Goal: Task Accomplishment & Management: Manage account settings

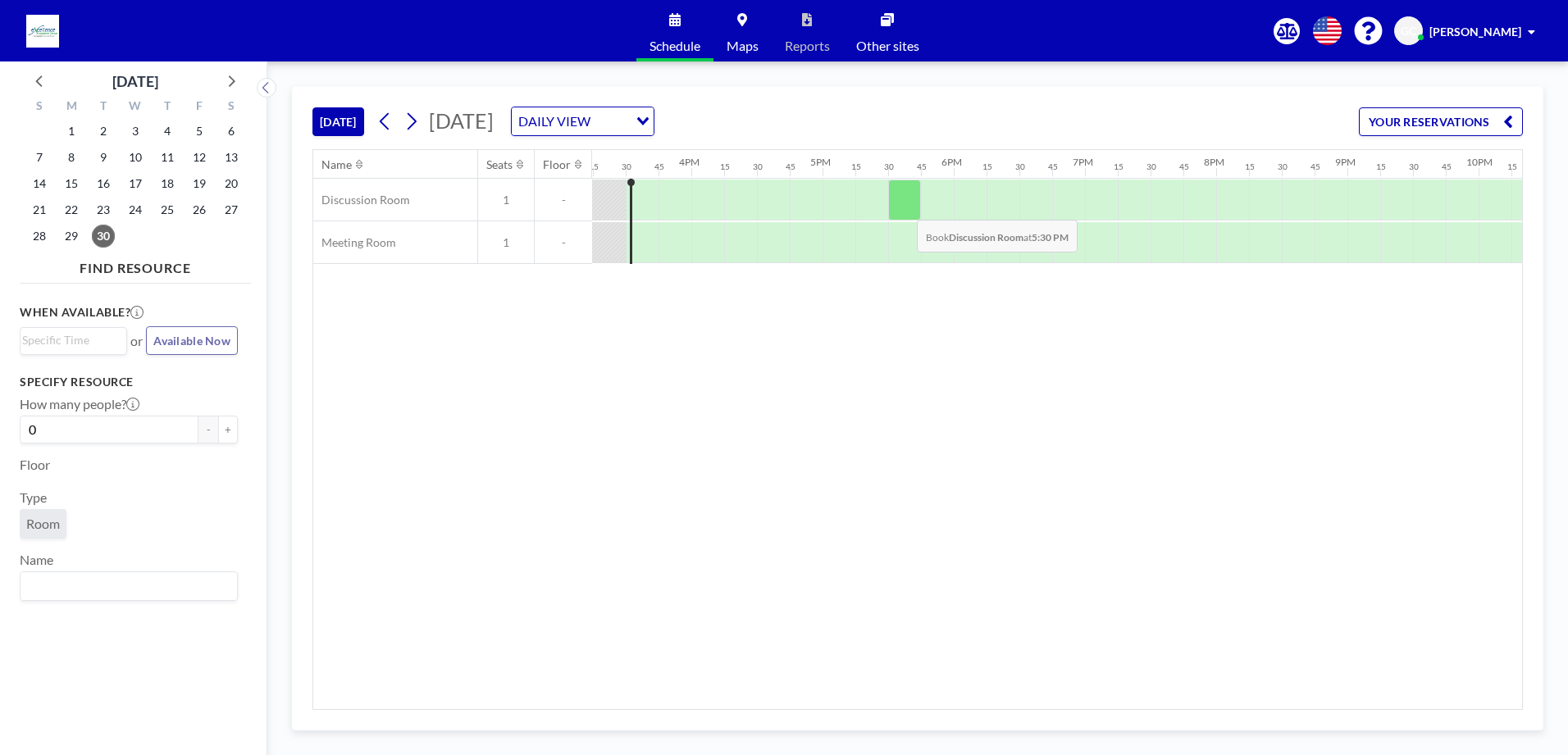
scroll to position [0, 2000]
click at [424, 115] on button at bounding box center [411, 120] width 26 height 26
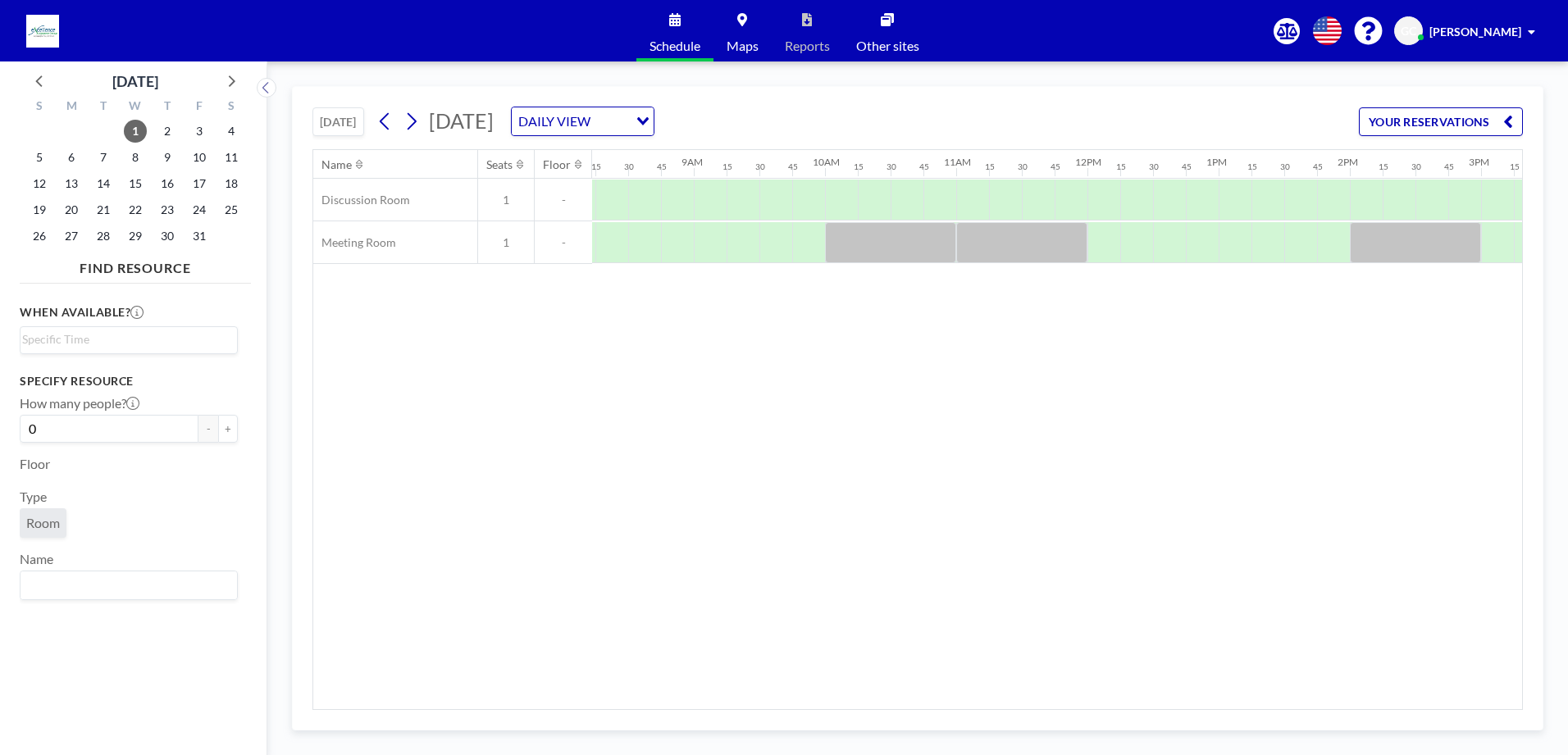
scroll to position [0, 1083]
click at [1132, 234] on div at bounding box center [1133, 243] width 33 height 41
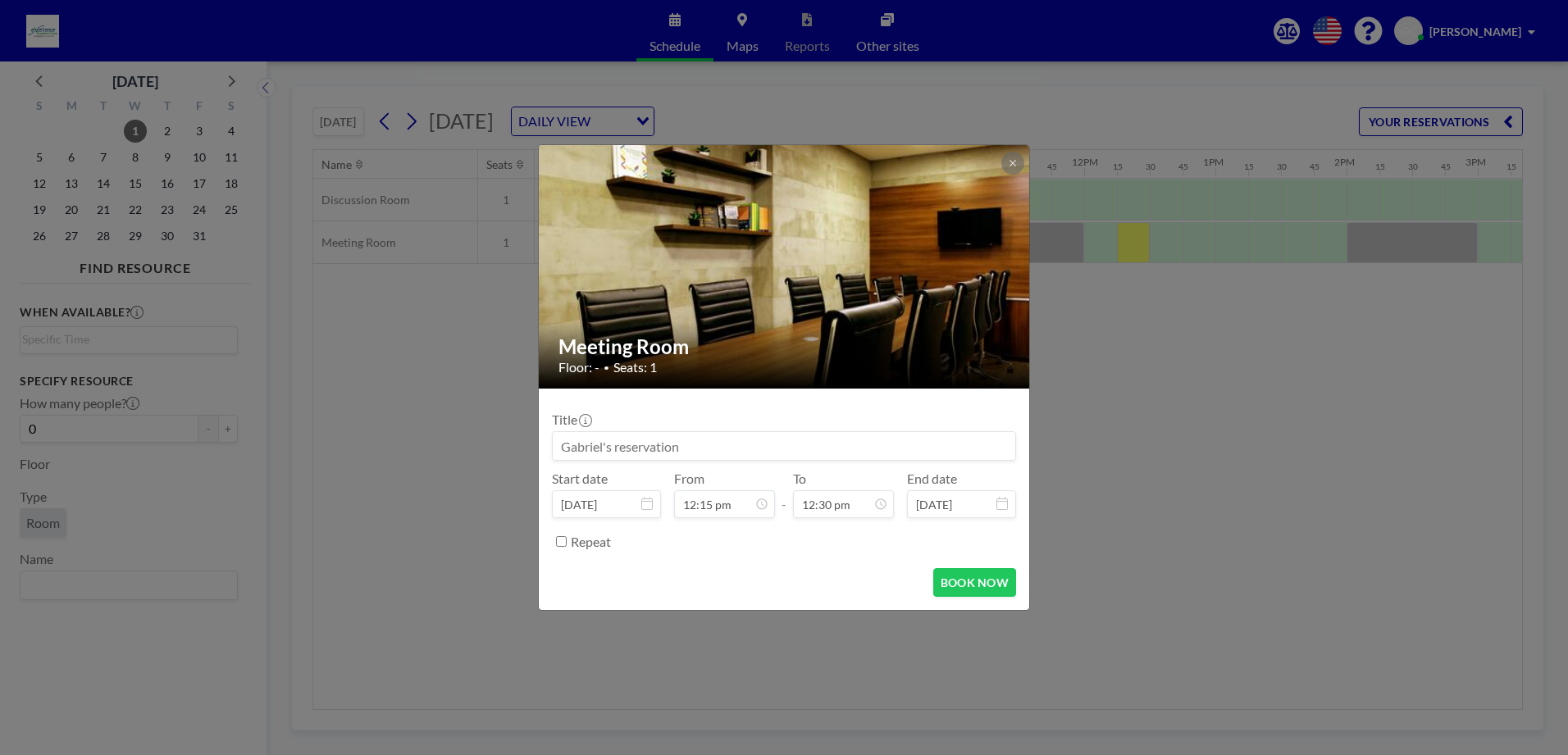
click at [651, 447] on input at bounding box center [784, 445] width 462 height 28
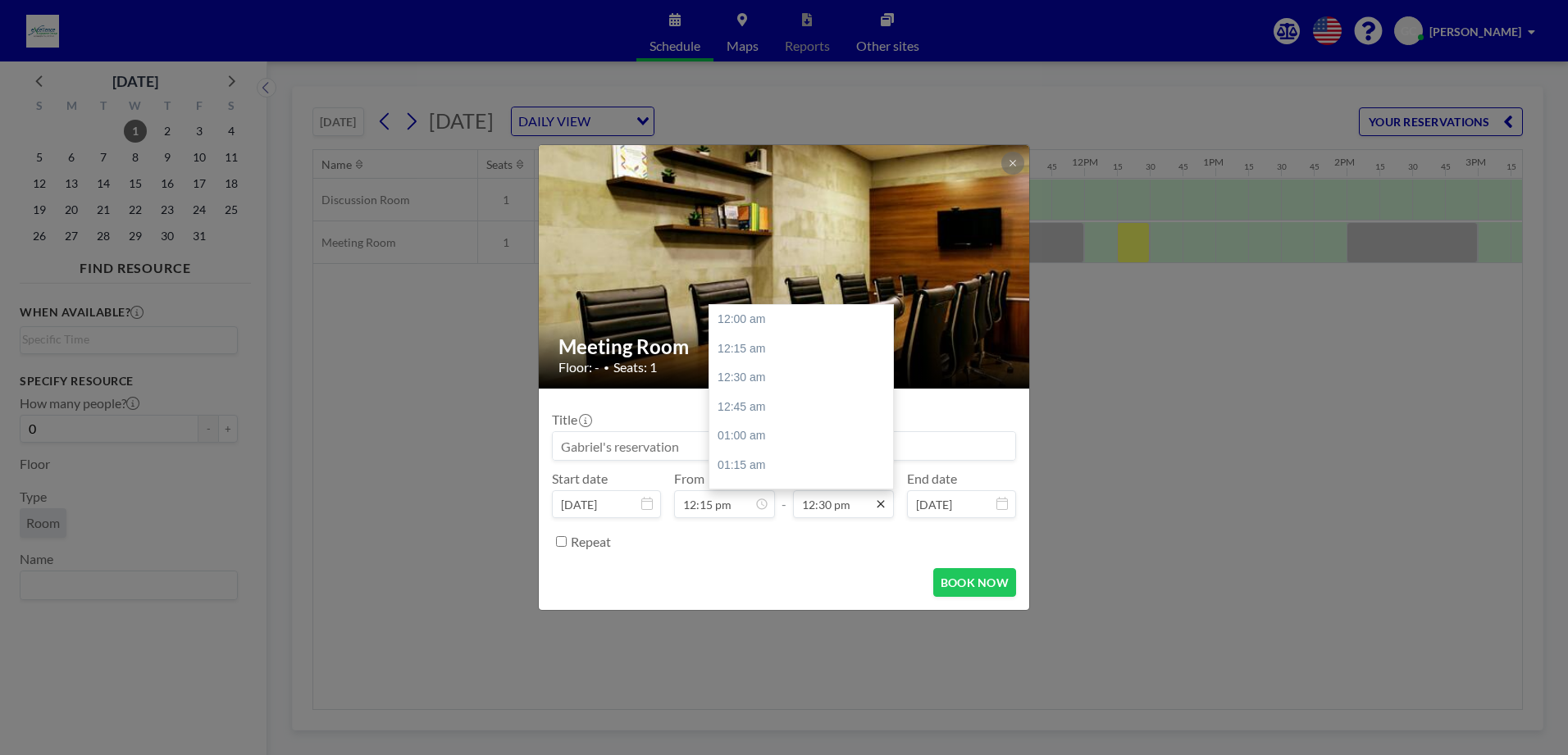
scroll to position [1459, 0]
click at [772, 350] on div "12:45 pm" at bounding box center [805, 348] width 192 height 29
type input "12:45 pm"
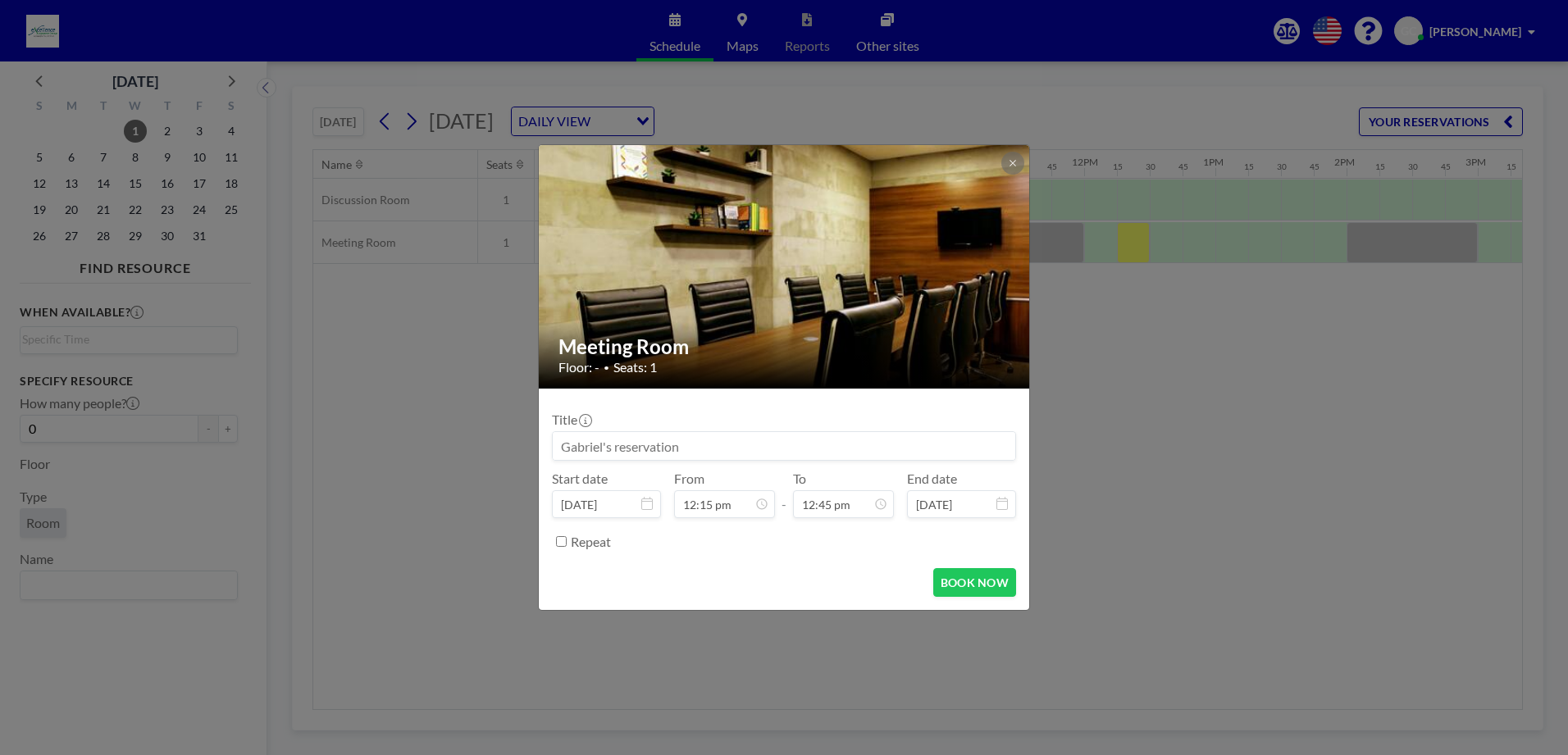
scroll to position [1488, 0]
click at [784, 449] on input at bounding box center [784, 445] width 462 height 28
click at [986, 586] on button "BOOK NOW" at bounding box center [974, 582] width 83 height 29
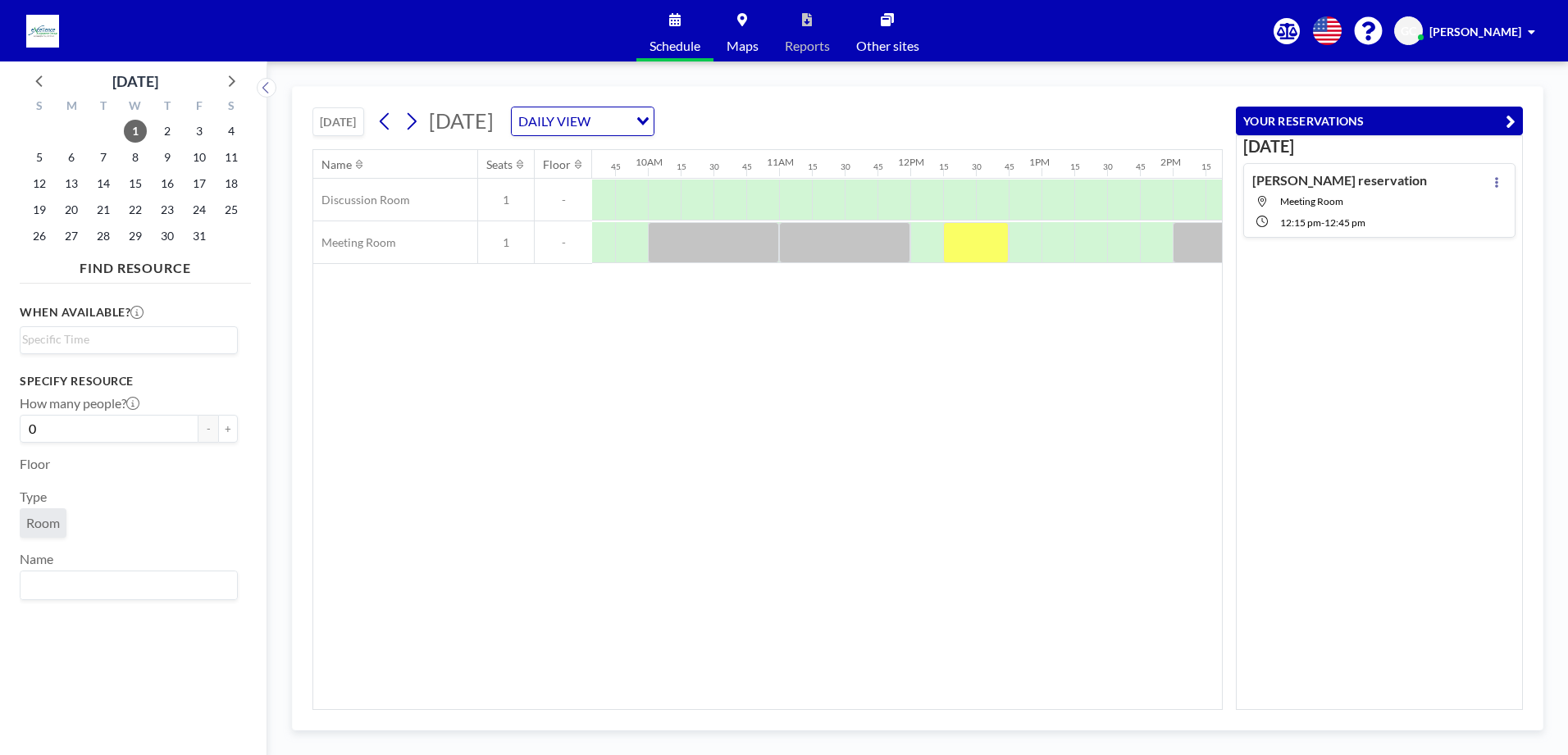
scroll to position [0, 1325]
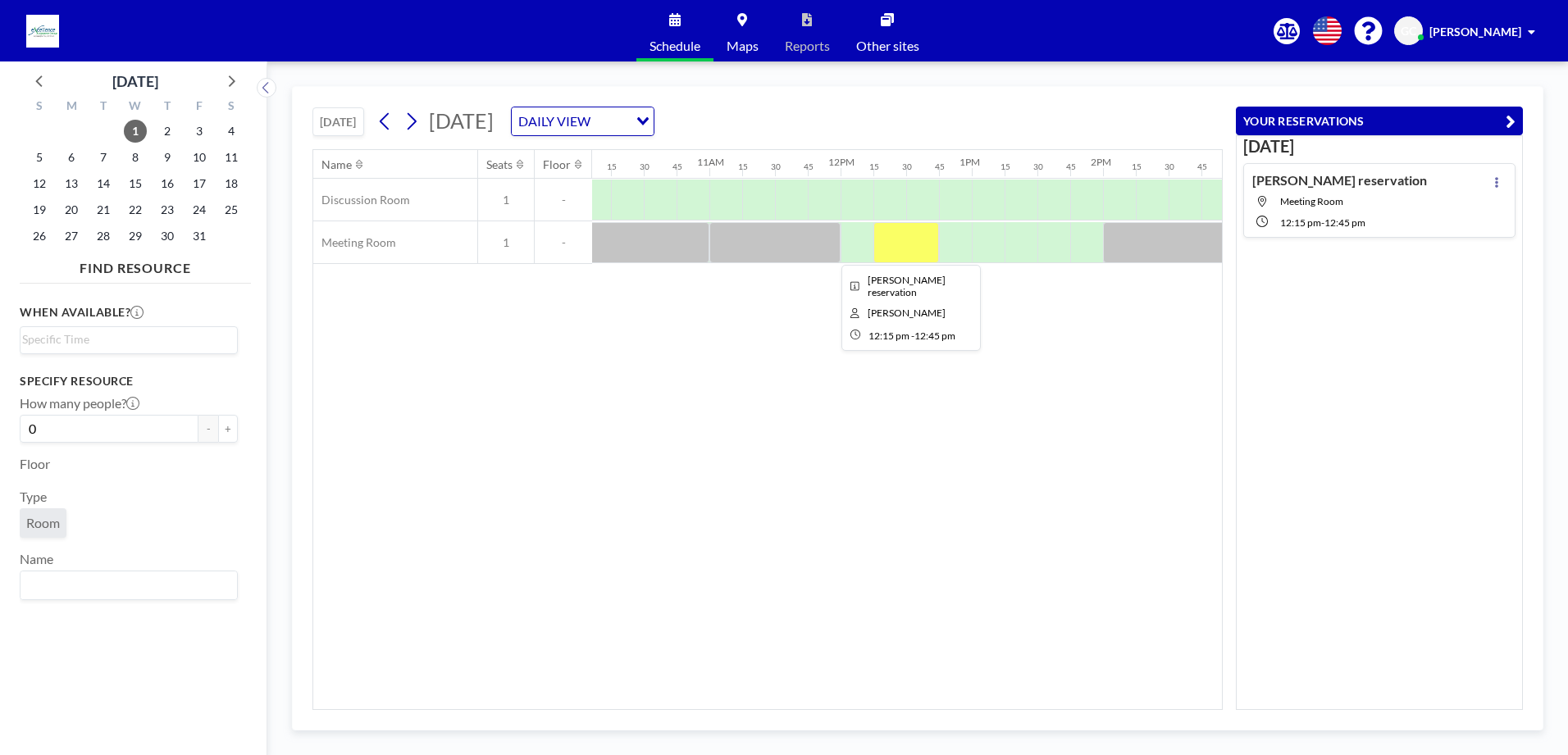
click at [930, 250] on div at bounding box center [906, 243] width 66 height 41
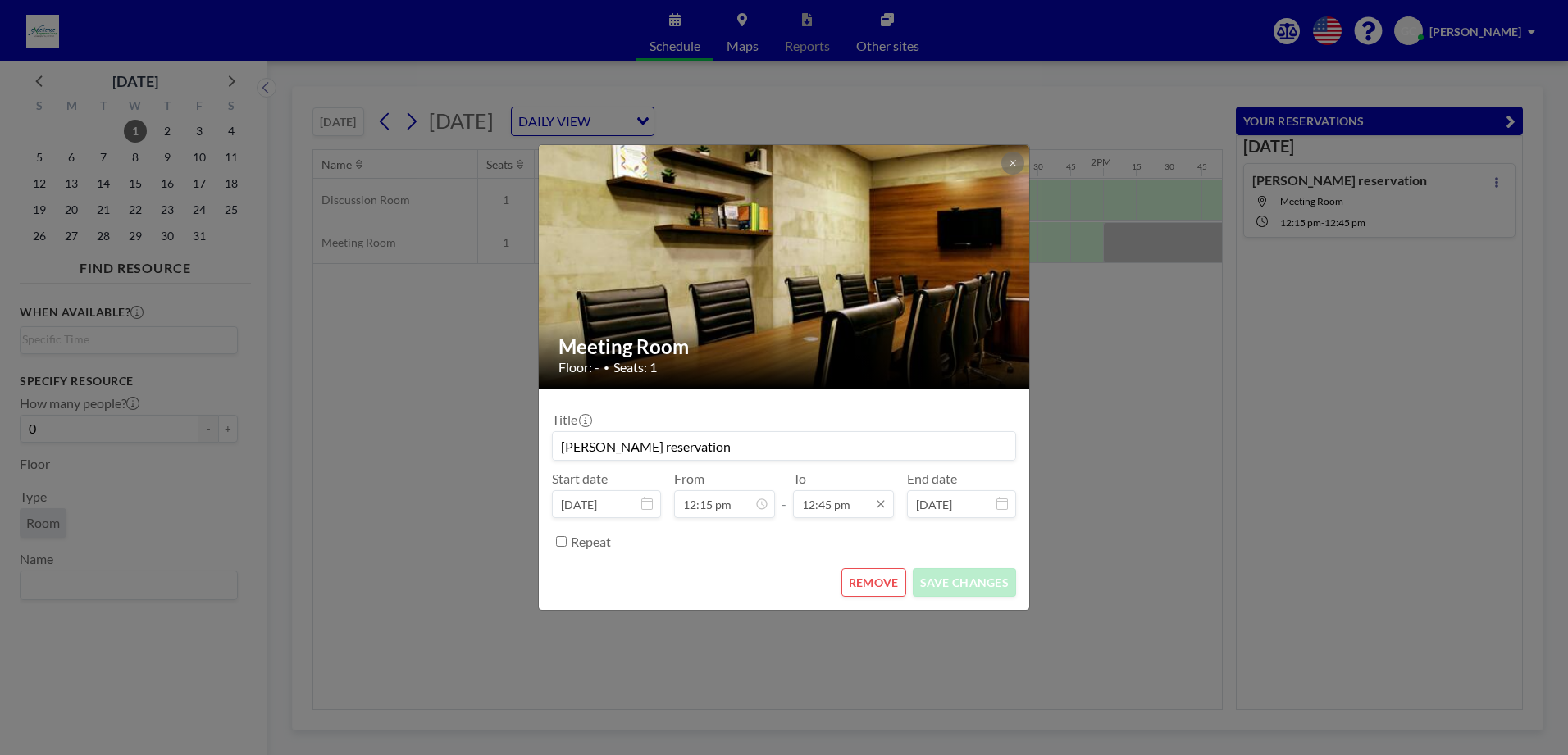
scroll to position [1488, 0]
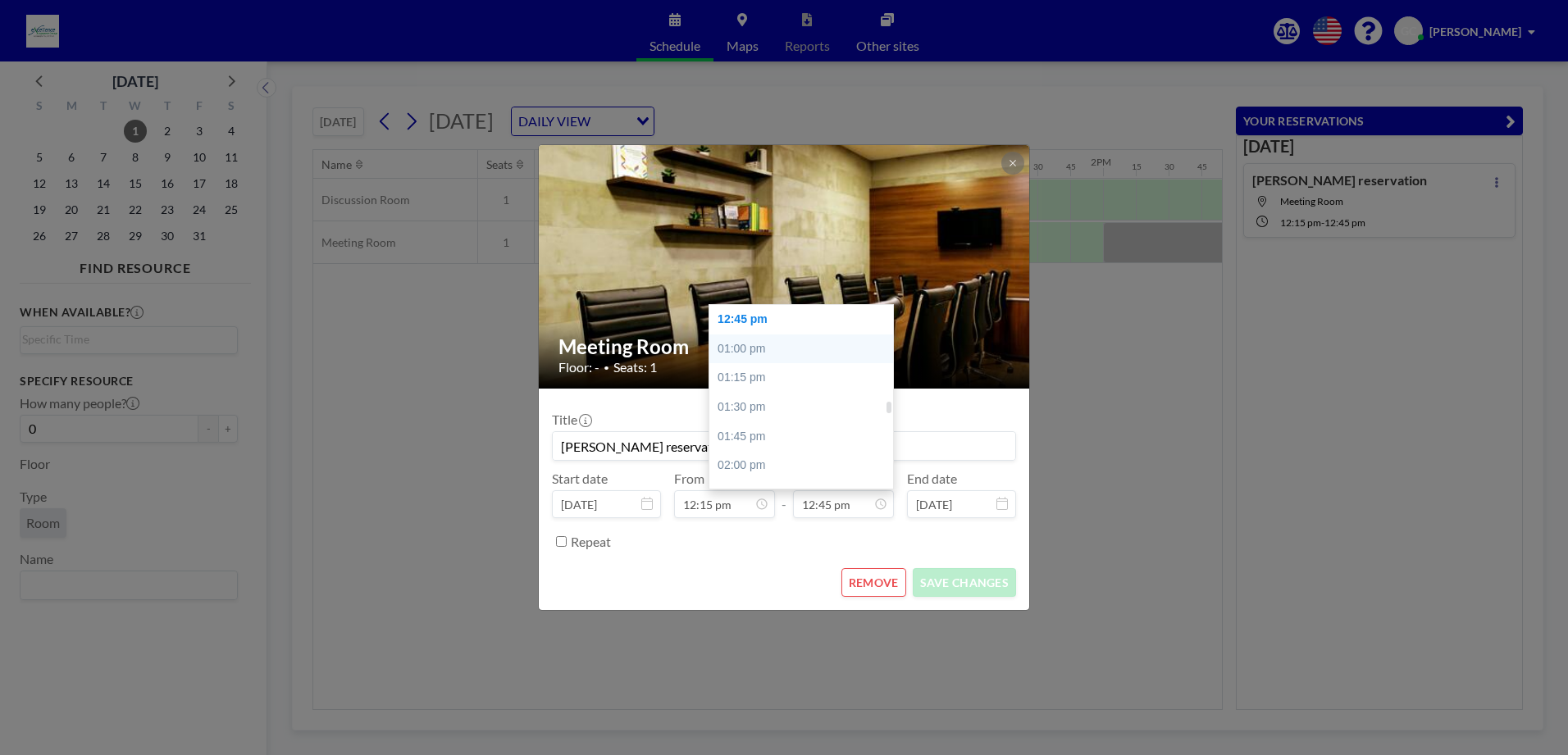
click at [775, 356] on div "01:00 pm" at bounding box center [805, 349] width 192 height 29
type input "01:00 pm"
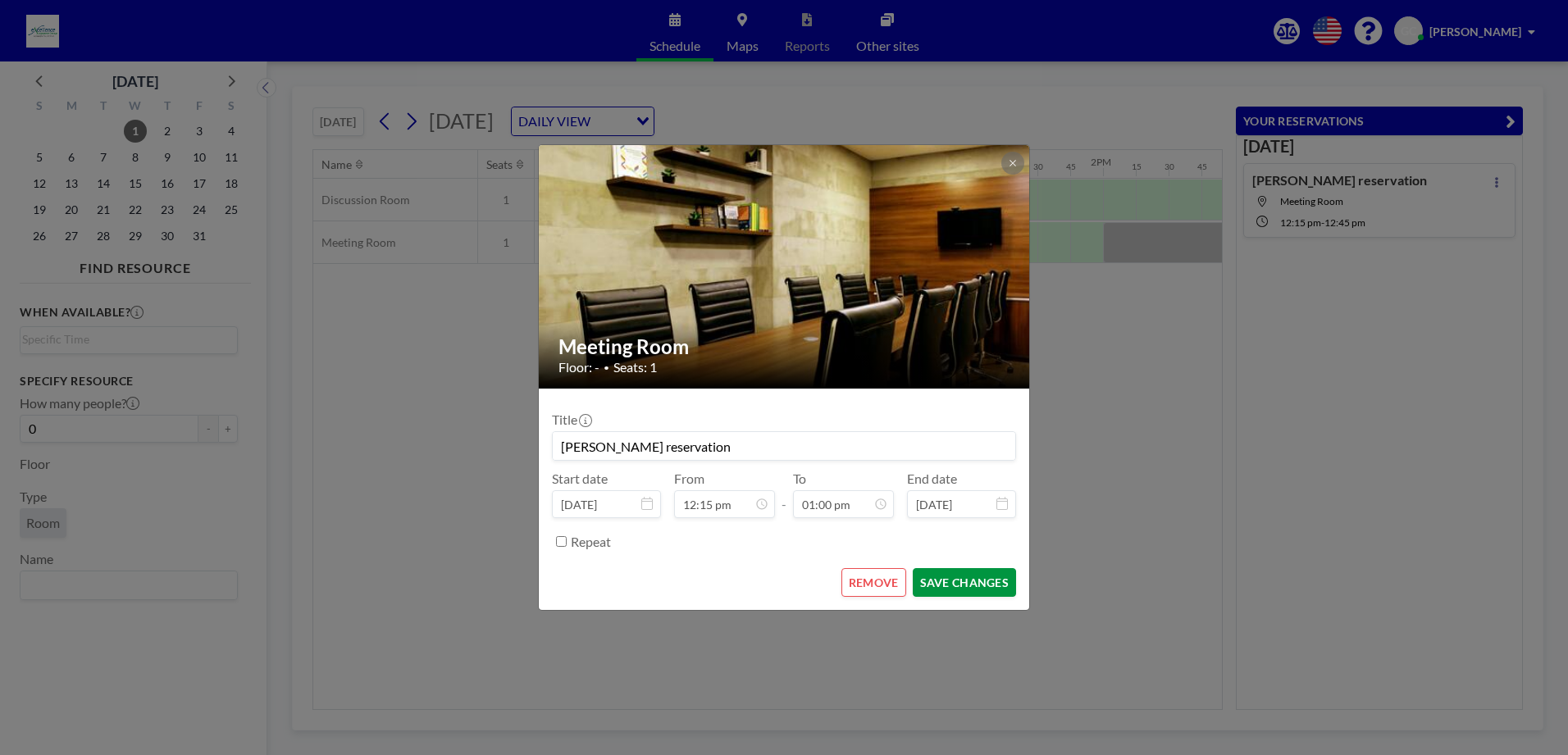
click at [963, 588] on button "SAVE CHANGES" at bounding box center [964, 582] width 103 height 29
